Goal: Task Accomplishment & Management: Use online tool/utility

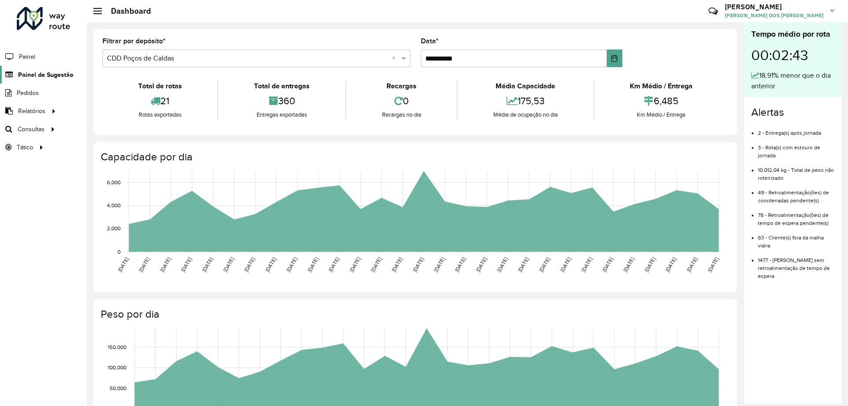
click at [57, 76] on span "Painel de Sugestão" at bounding box center [45, 74] width 55 height 9
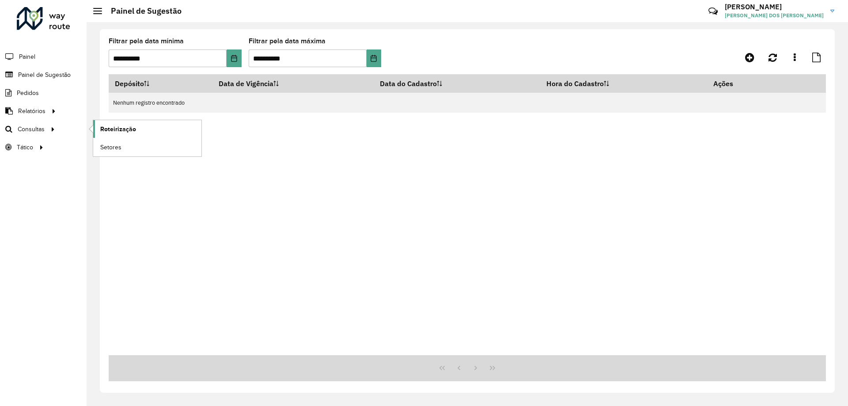
click at [133, 123] on link "Roteirização" at bounding box center [147, 129] width 108 height 18
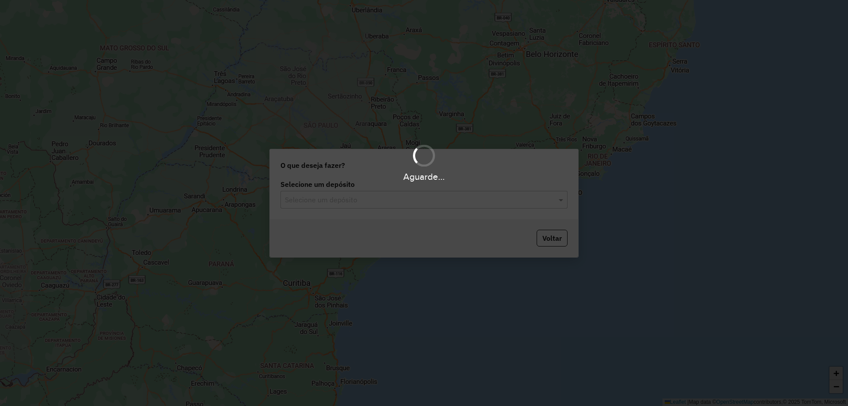
click at [394, 201] on input "text" at bounding box center [415, 200] width 261 height 11
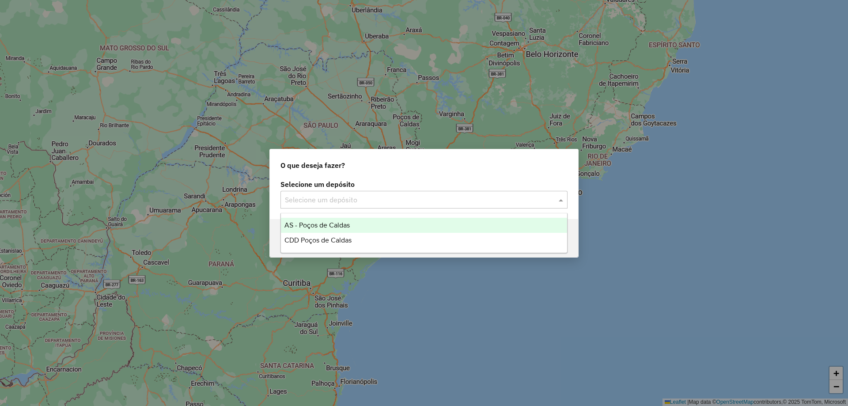
click at [356, 234] on div "CDD Poços de Caldas" at bounding box center [424, 240] width 286 height 15
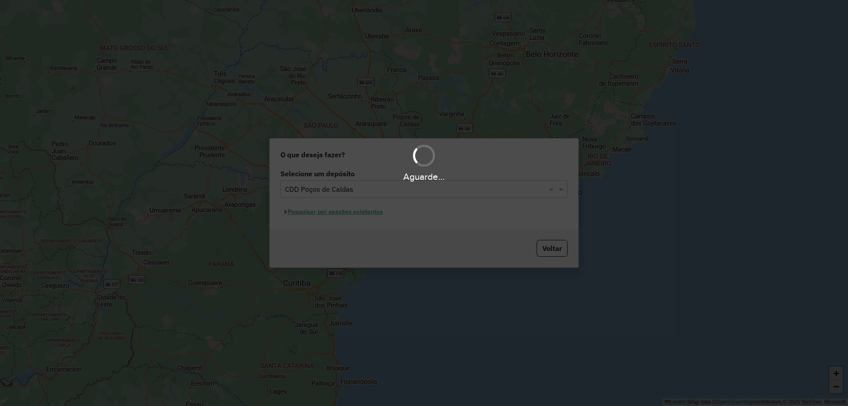
click at [370, 214] on button "Pesquisar por sessões existentes" at bounding box center [334, 212] width 106 height 14
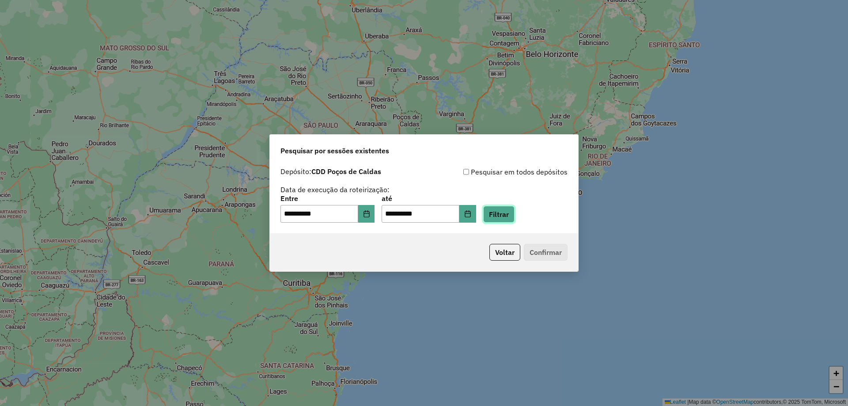
click at [515, 219] on button "Filtrar" at bounding box center [498, 214] width 31 height 17
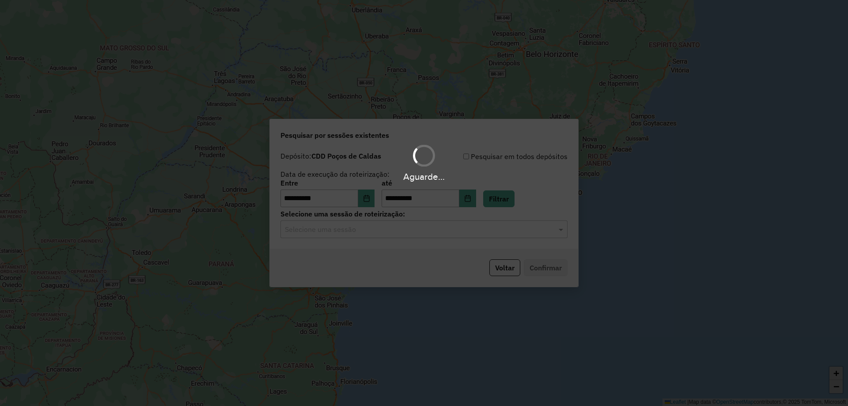
click at [413, 234] on div "Aguarde..." at bounding box center [424, 203] width 848 height 406
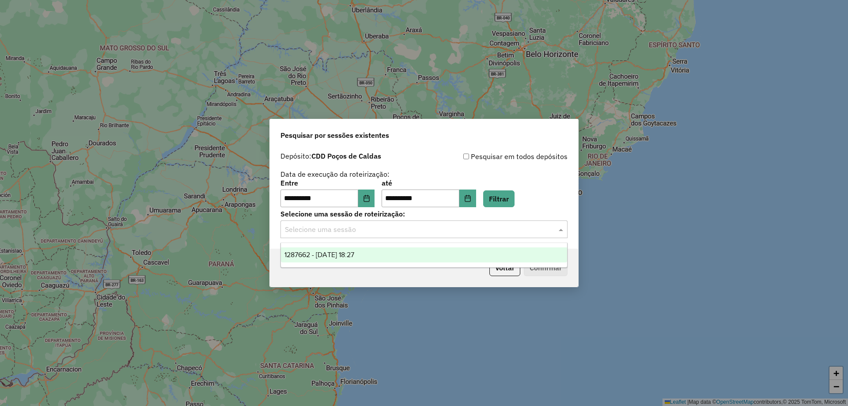
click at [385, 237] on div "Selecione uma sessão" at bounding box center [424, 229] width 287 height 18
click at [377, 250] on div "1287662 - 03/10/2025 18:27" at bounding box center [424, 254] width 286 height 15
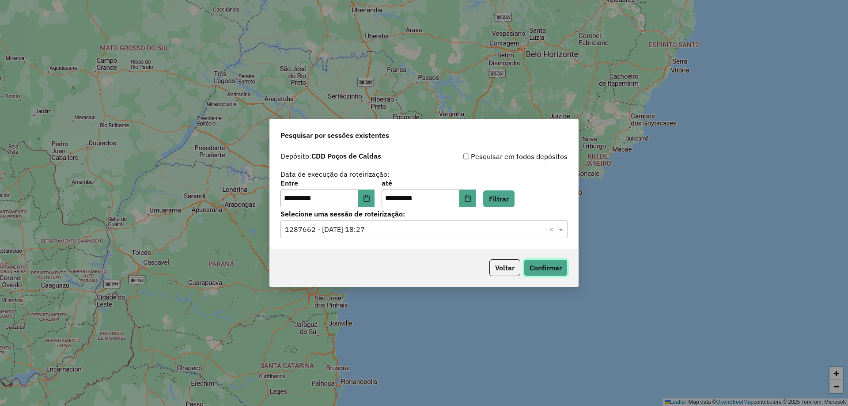
click at [556, 272] on button "Confirmar" at bounding box center [546, 267] width 44 height 17
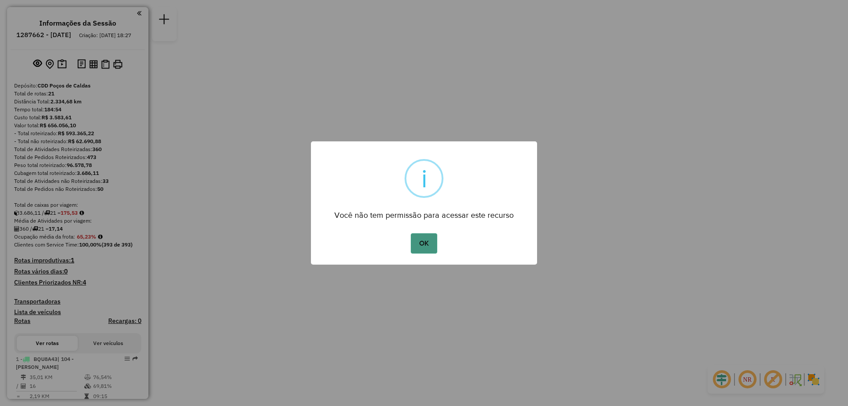
click at [429, 238] on button "OK" at bounding box center [424, 243] width 26 height 20
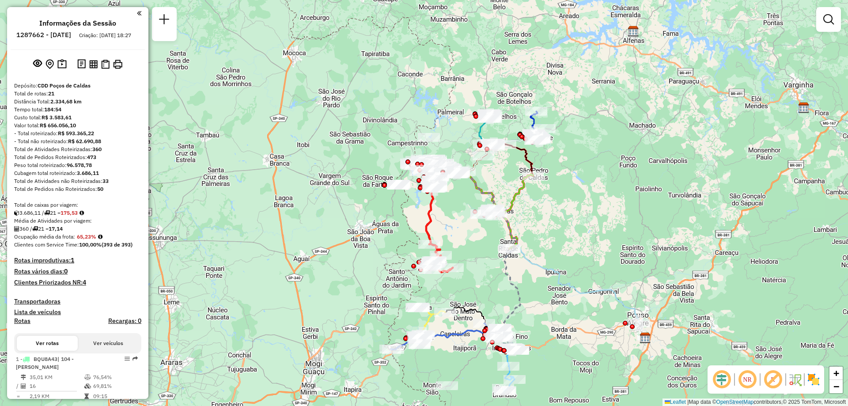
drag, startPoint x: 456, startPoint y: 229, endPoint x: 456, endPoint y: 223, distance: 6.2
click at [456, 223] on div "Janela de atendimento Grade de atendimento Capacidade Transportadoras Veículos …" at bounding box center [424, 203] width 848 height 406
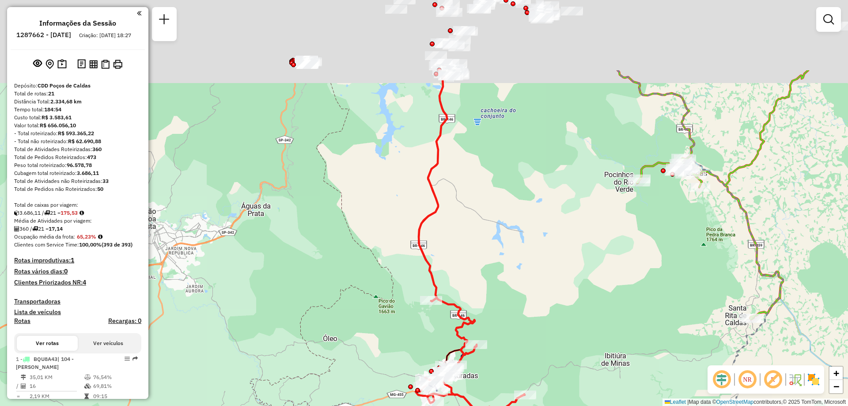
drag, startPoint x: 440, startPoint y: 183, endPoint x: 533, endPoint y: 334, distance: 177.6
click at [533, 334] on div "Janela de atendimento Grade de atendimento Capacidade Transportadoras Veículos …" at bounding box center [424, 203] width 848 height 406
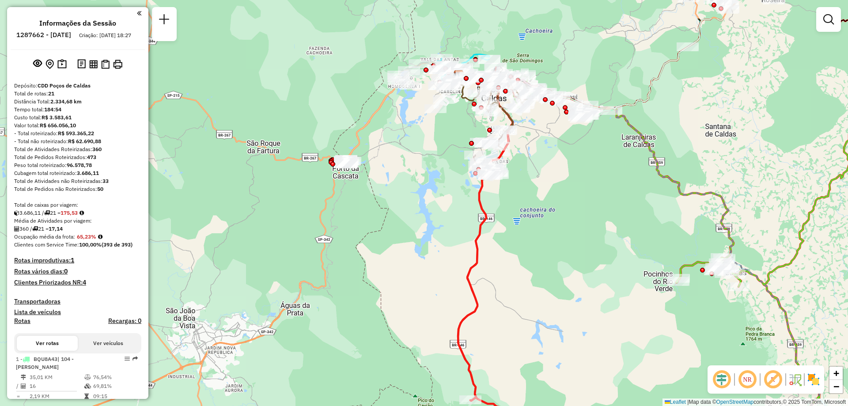
drag, startPoint x: 496, startPoint y: 186, endPoint x: 513, endPoint y: 282, distance: 97.8
click at [513, 282] on div "Janela de atendimento Grade de atendimento Capacidade Transportadoras Veículos …" at bounding box center [424, 203] width 848 height 406
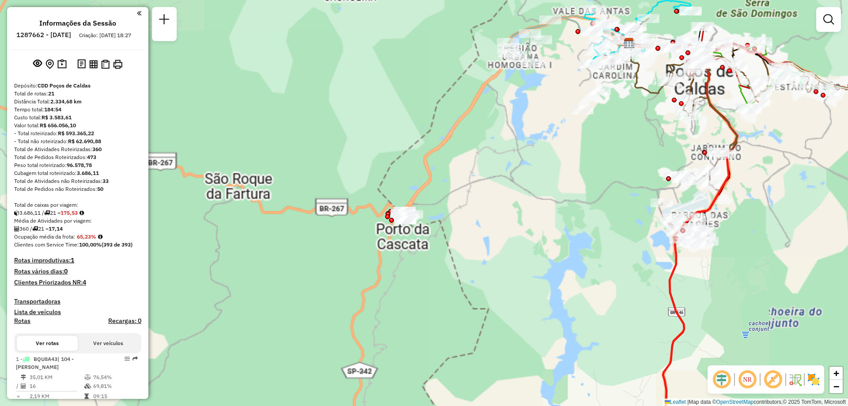
drag, startPoint x: 376, startPoint y: 224, endPoint x: 448, endPoint y: 253, distance: 77.5
click at [448, 253] on div "Janela de atendimento Grade de atendimento Capacidade Transportadoras Veículos …" at bounding box center [424, 203] width 848 height 406
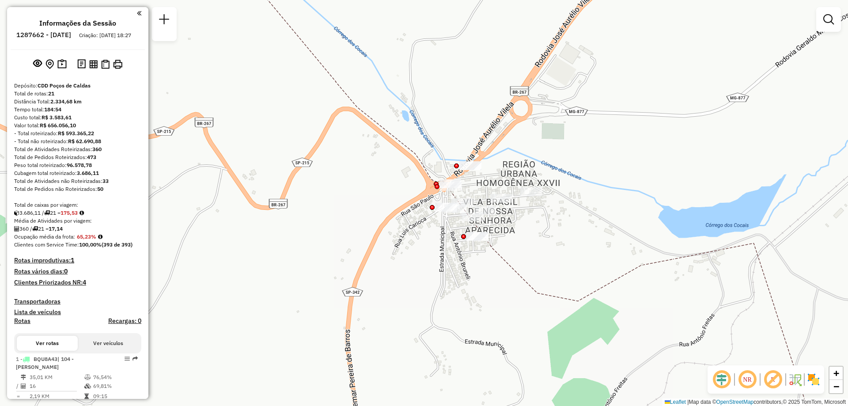
drag, startPoint x: 532, startPoint y: 221, endPoint x: 459, endPoint y: 259, distance: 81.8
click at [464, 258] on div "Janela de atendimento Grade de atendimento Capacidade Transportadoras Veículos …" at bounding box center [424, 203] width 848 height 406
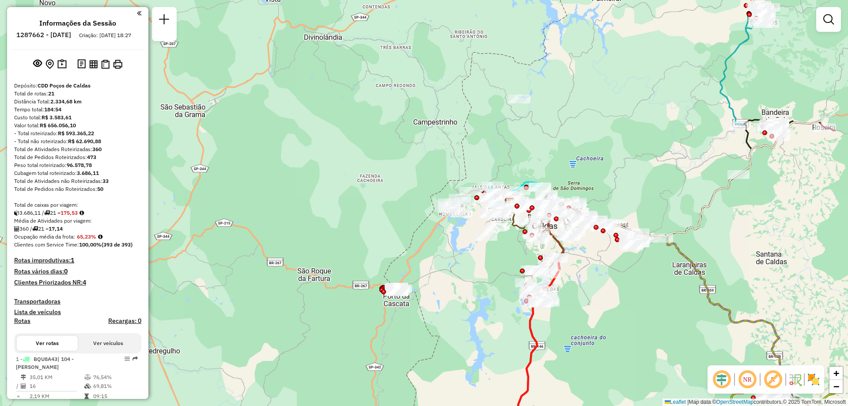
drag, startPoint x: 602, startPoint y: 223, endPoint x: 504, endPoint y: 263, distance: 106.0
click at [504, 263] on div "Janela de atendimento Grade de atendimento Capacidade Transportadoras Veículos …" at bounding box center [424, 203] width 848 height 406
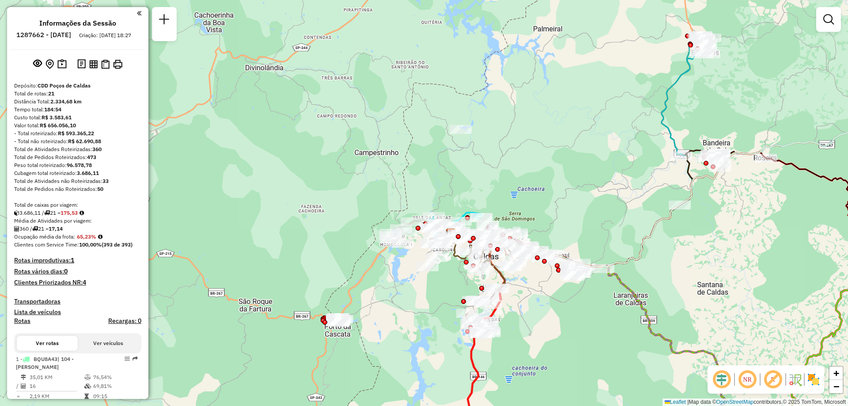
drag, startPoint x: 371, startPoint y: 316, endPoint x: 382, endPoint y: 294, distance: 24.7
click at [382, 294] on div "Janela de atendimento Grade de atendimento Capacidade Transportadoras Veículos …" at bounding box center [424, 203] width 848 height 406
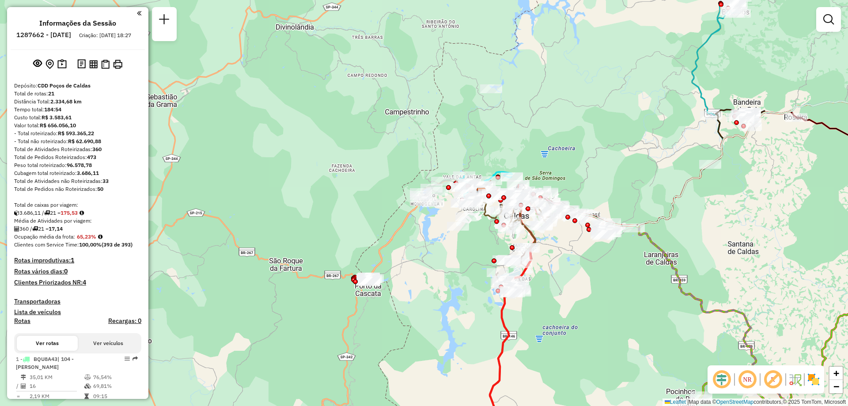
drag, startPoint x: 382, startPoint y: 294, endPoint x: 414, endPoint y: 253, distance: 51.7
click at [413, 253] on div "Janela de atendimento Grade de atendimento Capacidade Transportadoras Veículos …" at bounding box center [424, 203] width 848 height 406
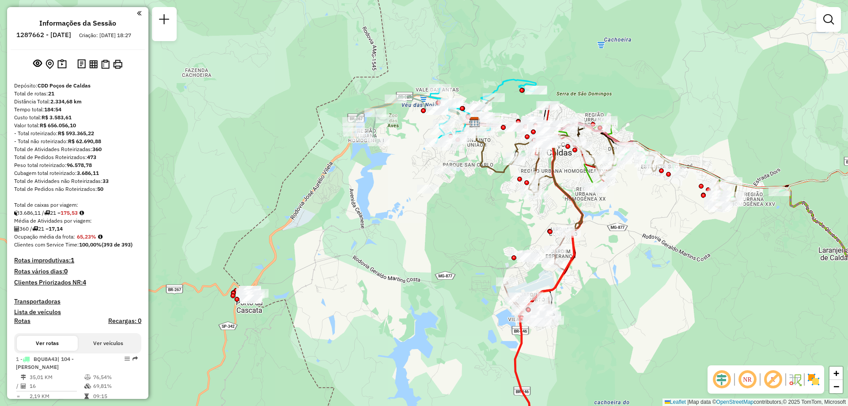
drag, startPoint x: 463, startPoint y: 232, endPoint x: 468, endPoint y: 209, distance: 24.0
click at [468, 209] on div "Janela de atendimento Grade de atendimento Capacidade Transportadoras Veículos …" at bounding box center [424, 203] width 848 height 406
drag, startPoint x: 306, startPoint y: 270, endPoint x: 336, endPoint y: 256, distance: 33.8
click at [336, 256] on div "Janela de atendimento Grade de atendimento Capacidade Transportadoras Veículos …" at bounding box center [424, 203] width 848 height 406
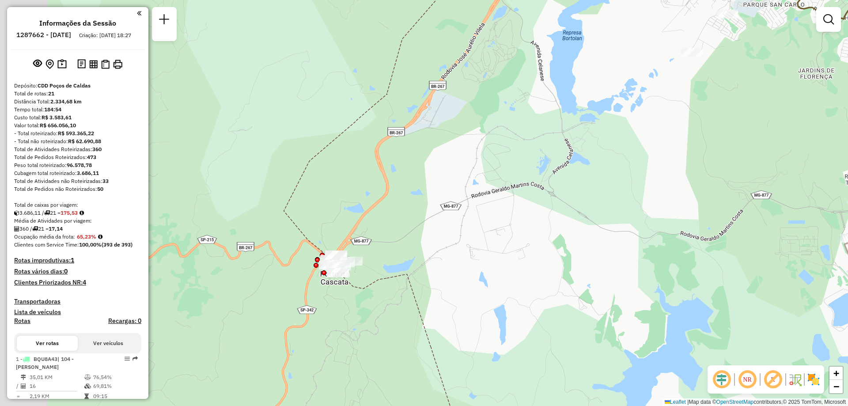
drag, startPoint x: 360, startPoint y: 277, endPoint x: 371, endPoint y: 277, distance: 10.6
click at [371, 277] on div "Janela de atendimento Grade de atendimento Capacidade Transportadoras Veículos …" at bounding box center [424, 203] width 848 height 406
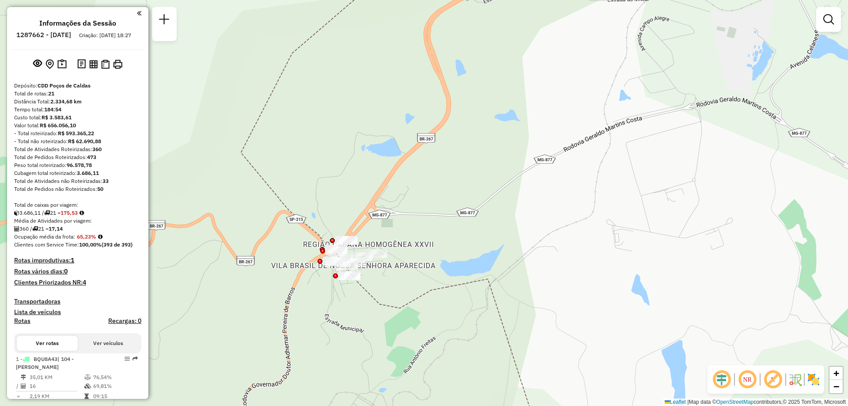
drag, startPoint x: 412, startPoint y: 255, endPoint x: 455, endPoint y: 257, distance: 43.3
click at [455, 257] on div "Janela de atendimento Grade de atendimento Capacidade Transportadoras Veículos …" at bounding box center [424, 203] width 848 height 406
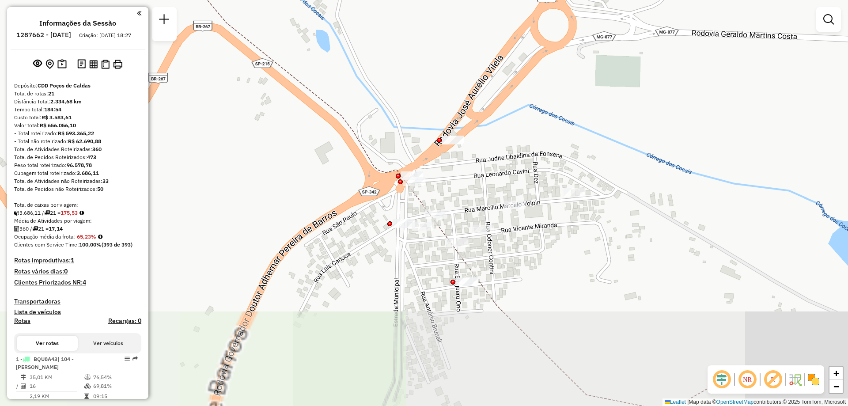
drag, startPoint x: 410, startPoint y: 261, endPoint x: 551, endPoint y: 168, distance: 168.8
click at [472, 157] on div "Janela de atendimento Grade de atendimento Capacidade Transportadoras Veículos …" at bounding box center [424, 203] width 848 height 406
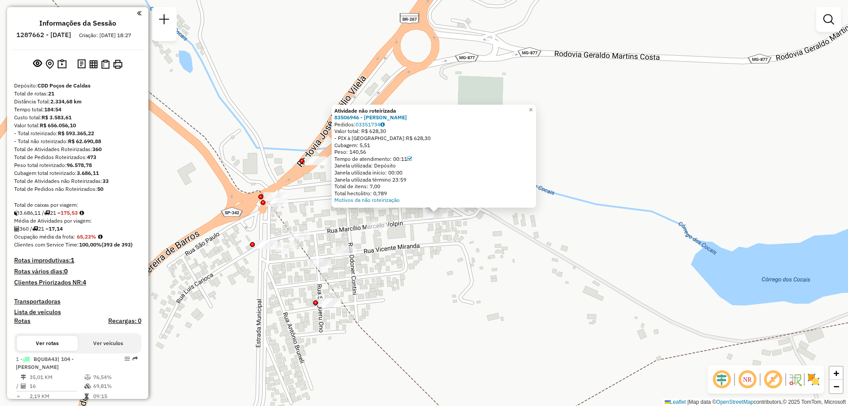
drag, startPoint x: 399, startPoint y: 222, endPoint x: 441, endPoint y: 255, distance: 53.6
click at [442, 255] on div "Atividade não roteirizada 83506946 - NICOLAS SILVERIO Pedidos: 03351734 Valor t…" at bounding box center [424, 203] width 848 height 406
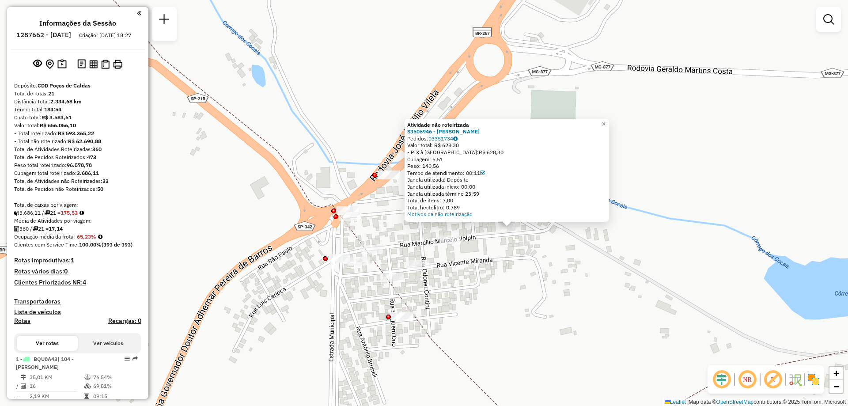
drag, startPoint x: 503, startPoint y: 266, endPoint x: 539, endPoint y: 261, distance: 36.1
click at [539, 261] on div "Atividade não roteirizada 83506946 - NICOLAS SILVERIO Pedidos: 03351734 Valor t…" at bounding box center [424, 203] width 848 height 406
click at [609, 124] on link "×" at bounding box center [604, 124] width 11 height 11
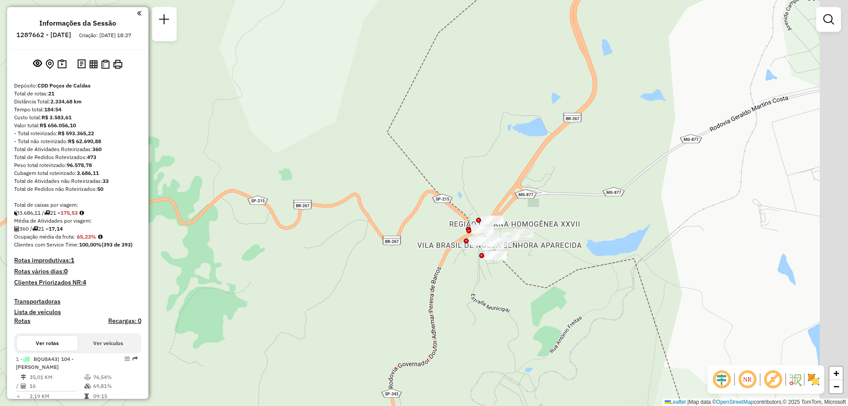
drag, startPoint x: 605, startPoint y: 185, endPoint x: 312, endPoint y: 300, distance: 314.8
click at [312, 305] on div "Janela de atendimento Grade de atendimento Capacidade Transportadoras Veículos …" at bounding box center [424, 203] width 848 height 406
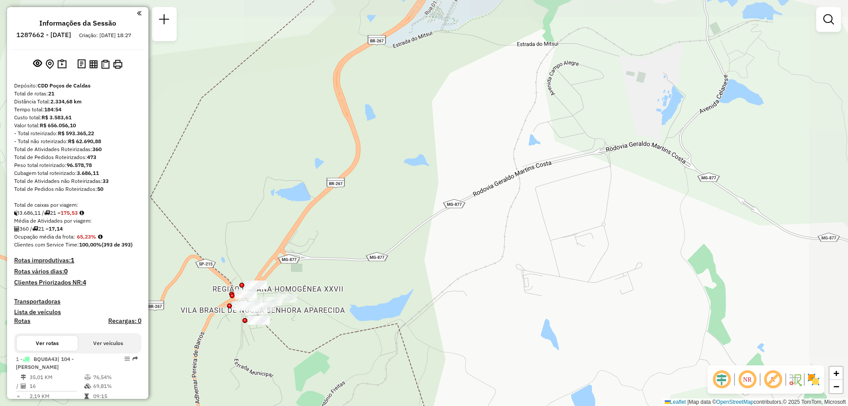
drag, startPoint x: 614, startPoint y: 189, endPoint x: 190, endPoint y: 256, distance: 429.1
click at [198, 258] on div "Janela de atendimento Grade de atendimento Capacidade Transportadoras Veículos …" at bounding box center [424, 203] width 848 height 406
